Goal: Information Seeking & Learning: Learn about a topic

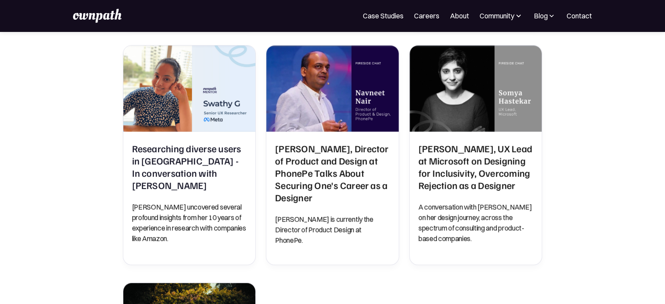
scroll to position [283, 0]
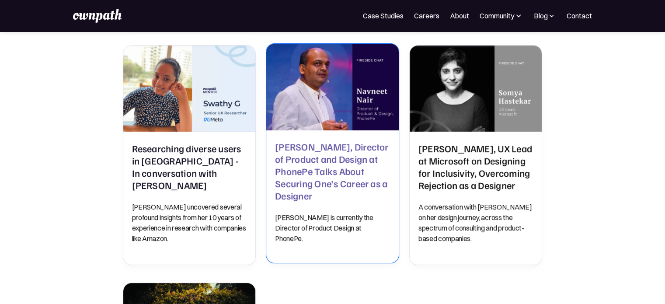
click at [319, 156] on h2 "Navneet Nair, Director of Product and Design at PhonePe Talks About Securing On…" at bounding box center [332, 170] width 115 height 61
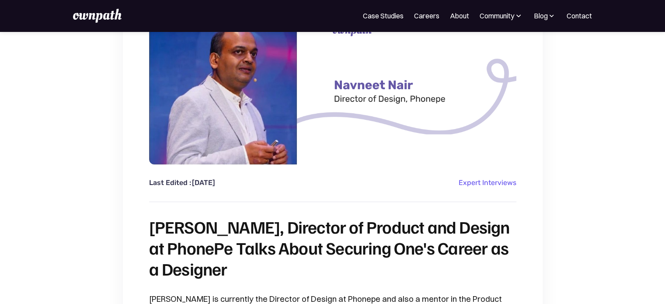
scroll to position [39, 0]
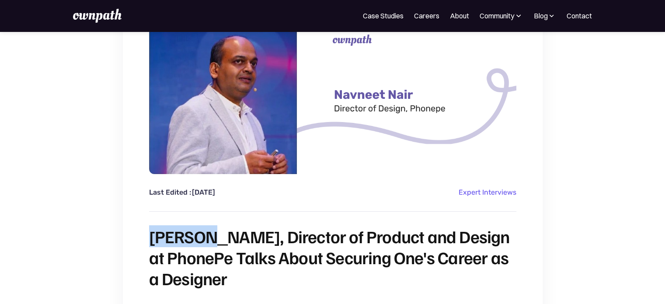
click at [211, 237] on h1 "[PERSON_NAME], Director of Product and Design at PhonePe Talks About Securing O…" at bounding box center [332, 257] width 367 height 63
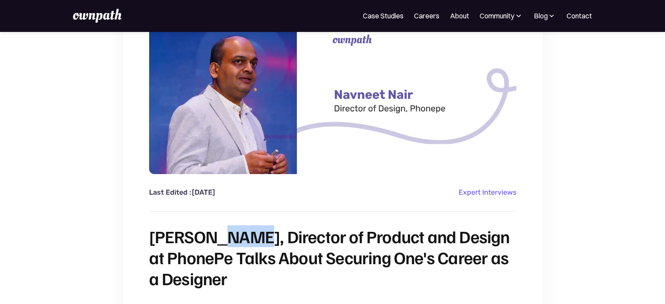
drag, startPoint x: 215, startPoint y: 235, endPoint x: 246, endPoint y: 234, distance: 30.6
click at [246, 234] on h1 "Navneet Nair, Director of Product and Design at PhonePe Talks About Securing On…" at bounding box center [332, 257] width 367 height 63
copy h1 "Nair"
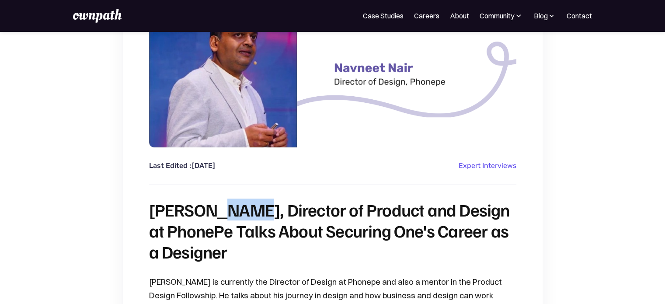
scroll to position [66, 0]
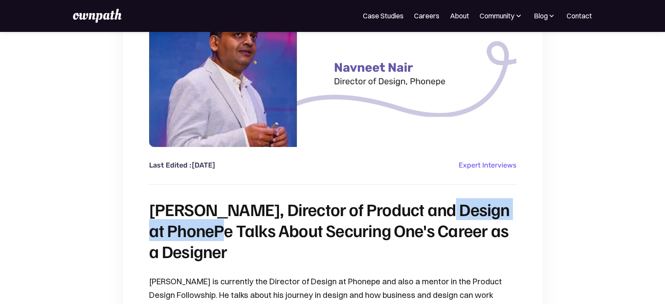
drag, startPoint x: 426, startPoint y: 207, endPoint x: 213, endPoint y: 236, distance: 214.7
click at [213, 236] on h1 "[PERSON_NAME], Director of Product and Design at PhonePe Talks About Securing O…" at bounding box center [332, 229] width 367 height 63
copy h1 "Design at PhonePe"
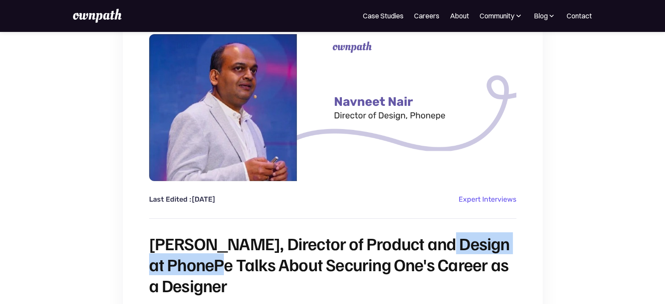
scroll to position [31, 0]
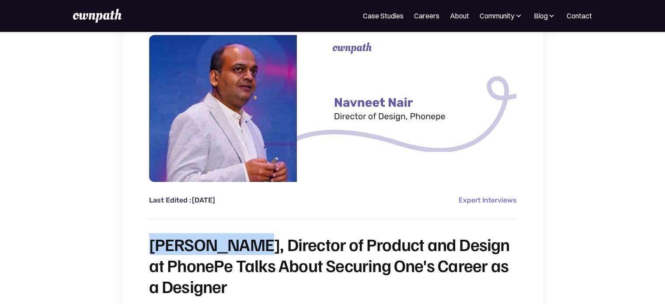
drag, startPoint x: 148, startPoint y: 246, endPoint x: 245, endPoint y: 239, distance: 97.7
copy h1 "Navneet Nair"
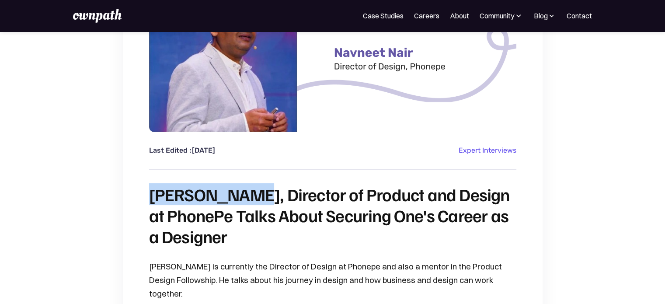
scroll to position [83, 0]
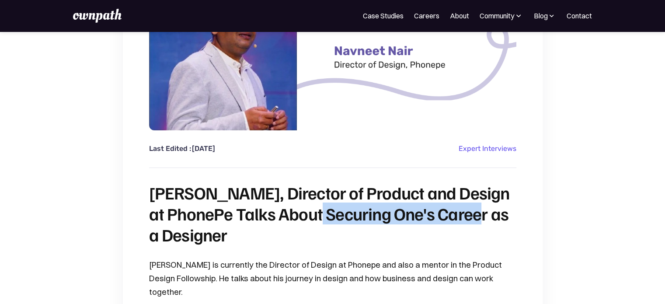
drag, startPoint x: 310, startPoint y: 210, endPoint x: 468, endPoint y: 215, distance: 157.4
click at [468, 215] on h1 "[PERSON_NAME], Director of Product and Design at PhonePe Talks About Securing O…" at bounding box center [332, 213] width 367 height 63
copy h1 "Securing One's Career"
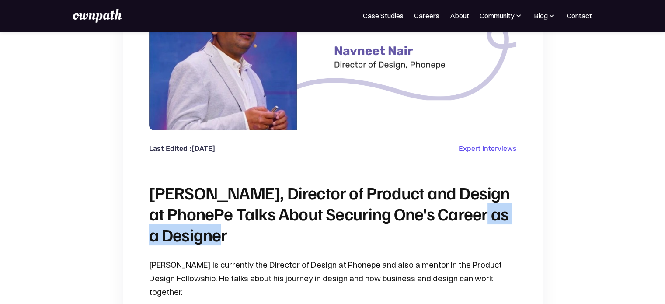
drag, startPoint x: 477, startPoint y: 215, endPoint x: 477, endPoint y: 226, distance: 10.1
click at [477, 226] on h1 "[PERSON_NAME], Director of Product and Design at PhonePe Talks About Securing O…" at bounding box center [332, 213] width 367 height 63
copy h1 "as a Designer"
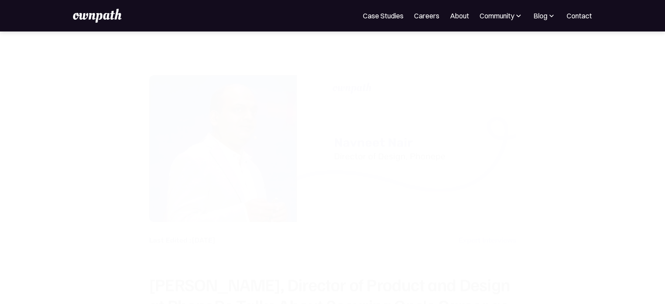
scroll to position [83, 0]
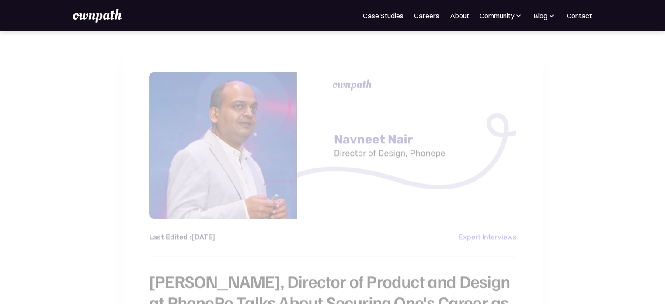
scroll to position [83, 0]
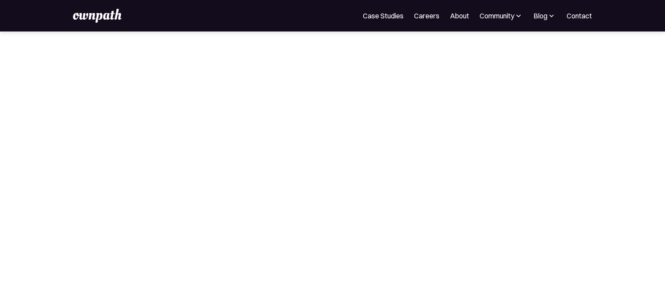
scroll to position [283, 0]
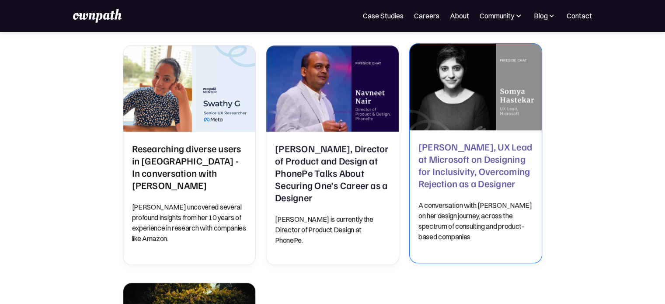
click at [465, 141] on h2 "[PERSON_NAME], UX Lead at Microsoft on Designing for Inclusivity, Overcoming Re…" at bounding box center [475, 164] width 115 height 49
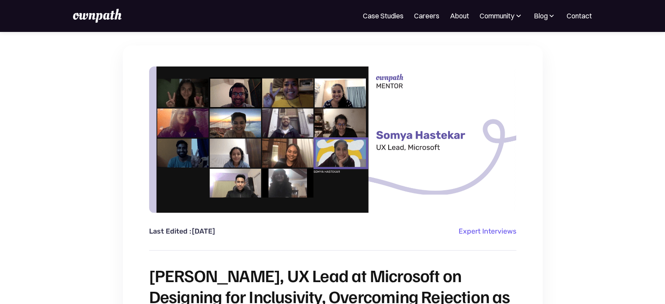
scroll to position [124, 0]
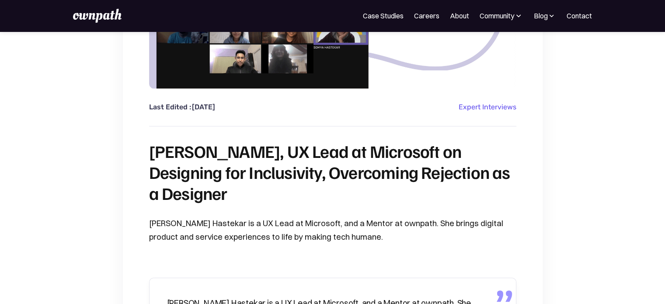
click at [166, 153] on h1 "[PERSON_NAME], UX Lead at Microsoft on Designing for Inclusivity, Overcoming Re…" at bounding box center [332, 171] width 367 height 63
copy h1 "Somya"
click at [216, 148] on h1 "[PERSON_NAME], UX Lead at Microsoft on Designing for Inclusivity, Overcoming Re…" at bounding box center [332, 171] width 367 height 63
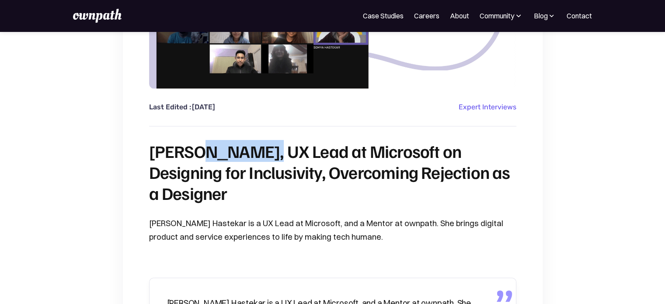
copy h1 "Hastekar"
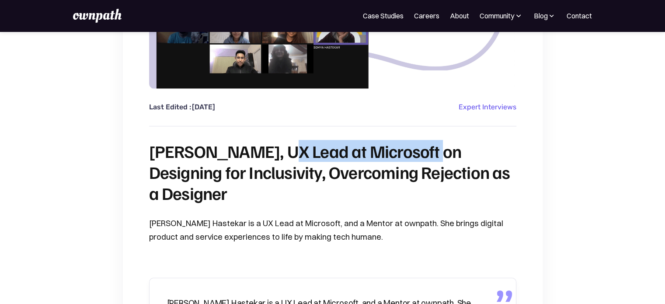
drag, startPoint x: 279, startPoint y: 149, endPoint x: 430, endPoint y: 146, distance: 150.8
click at [430, 146] on h1 "[PERSON_NAME], UX Lead at Microsoft on Designing for Inclusivity, Overcoming Re…" at bounding box center [332, 171] width 367 height 63
copy h1 "UX Lead at Microsoft"
drag, startPoint x: 331, startPoint y: 171, endPoint x: 233, endPoint y: 192, distance: 100.1
click at [233, 192] on h1 "Somya Hastekar, UX Lead at Microsoft on Designing for Inclusivity, Overcoming R…" at bounding box center [332, 171] width 367 height 63
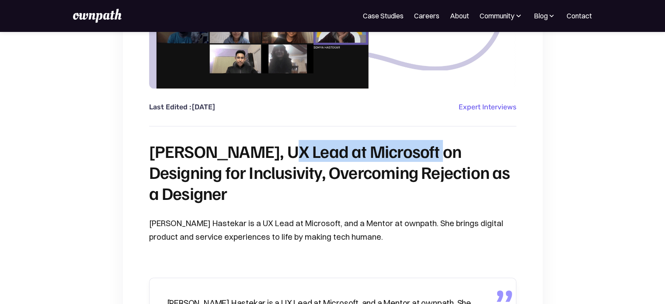
copy h1 "Overcoming Rejection as a Designer"
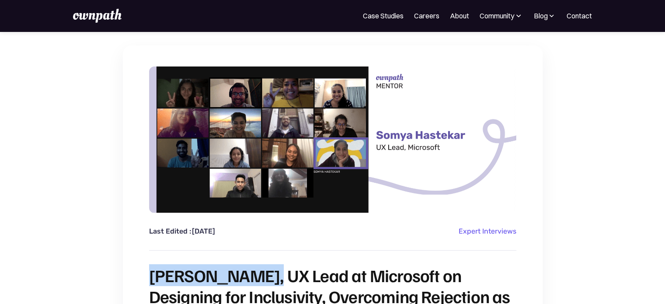
drag, startPoint x: 153, startPoint y: 278, endPoint x: 271, endPoint y: 272, distance: 118.1
click at [271, 272] on h1 "Somya Hastekar, UX Lead at Microsoft on Designing for Inclusivity, Overcoming R…" at bounding box center [332, 295] width 367 height 63
copy h1 "Somya Hastekar"
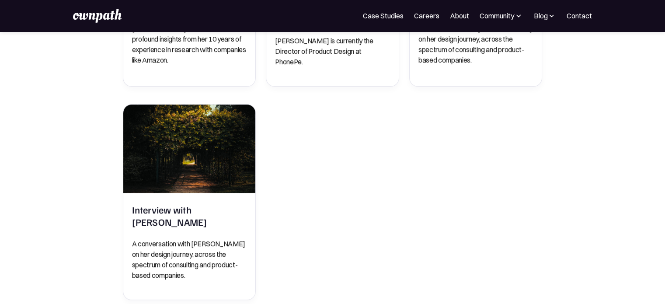
scroll to position [463, 0]
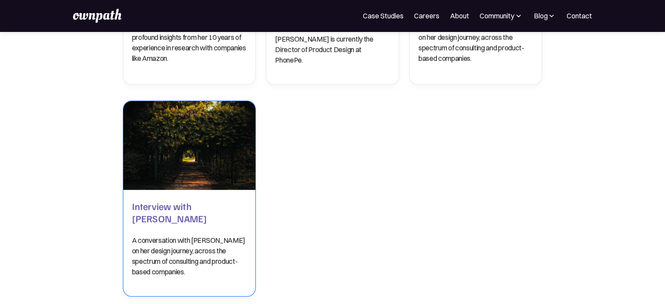
click at [170, 200] on h2 "Interview with [PERSON_NAME]" at bounding box center [189, 212] width 115 height 24
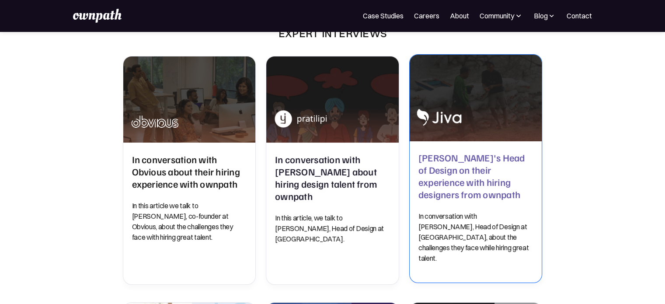
scroll to position [26, 0]
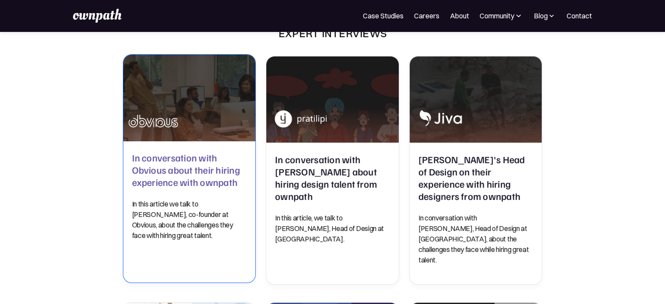
click at [197, 169] on h2 "In conversation with Obvious about their hiring experience with ownpath" at bounding box center [189, 169] width 115 height 37
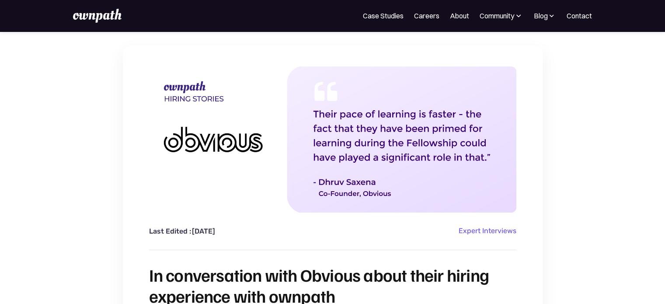
scroll to position [47, 0]
